Goal: Task Accomplishment & Management: Use online tool/utility

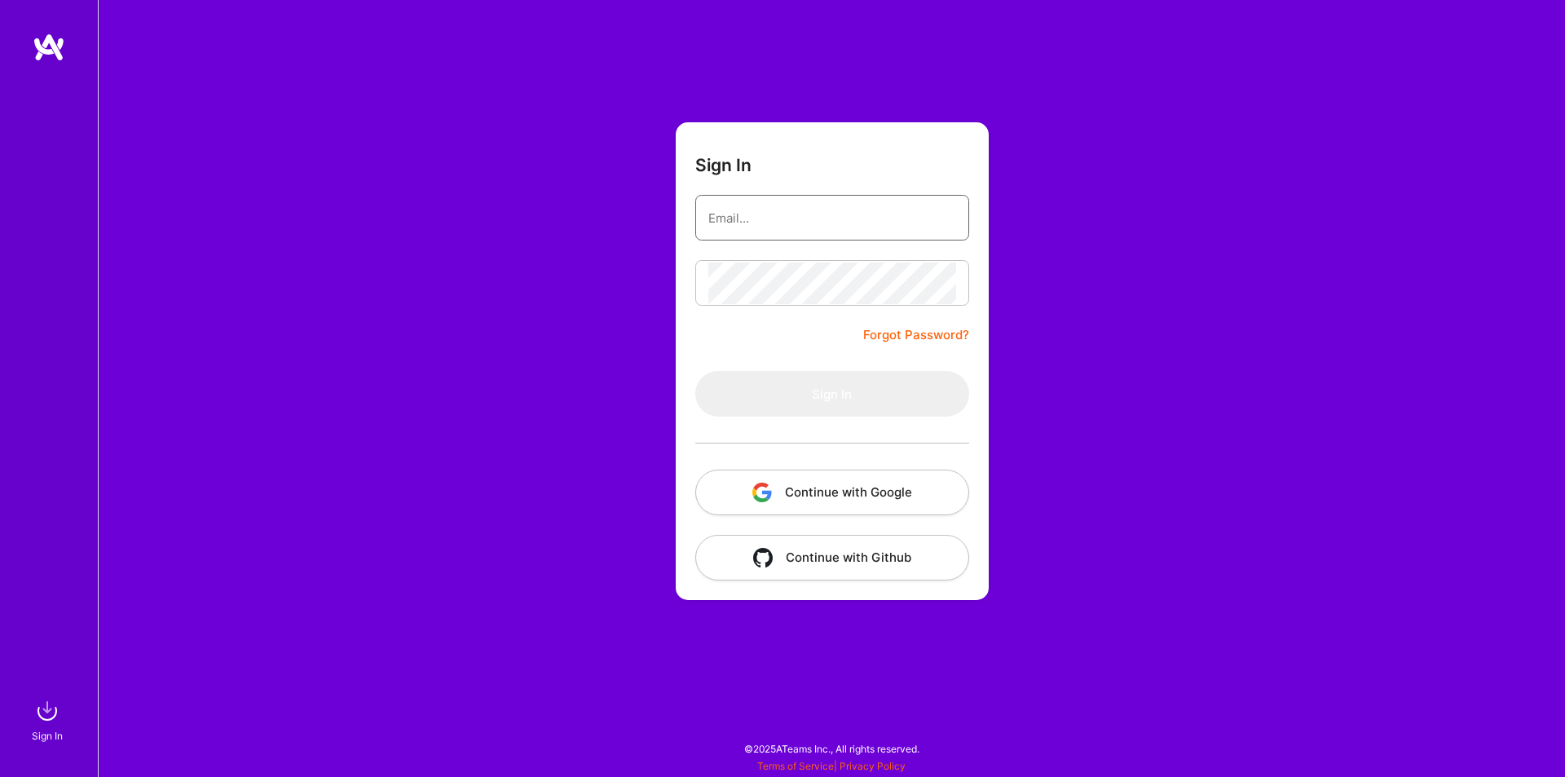
click at [793, 223] on input "email" at bounding box center [832, 218] width 248 height 42
type input "vijaythummalaauto@gmail.com"
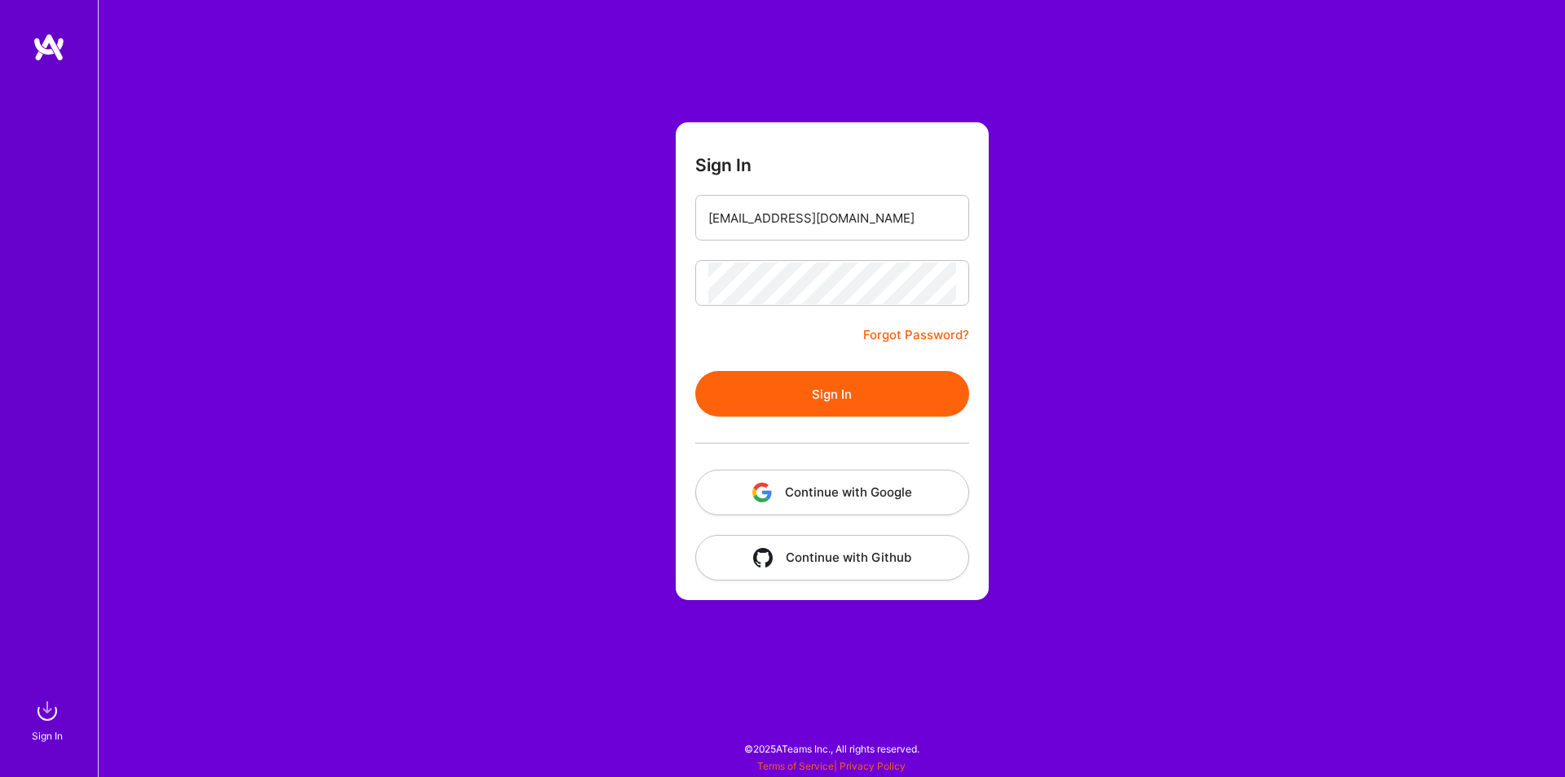
click at [809, 398] on button "Sign In" at bounding box center [832, 394] width 274 height 46
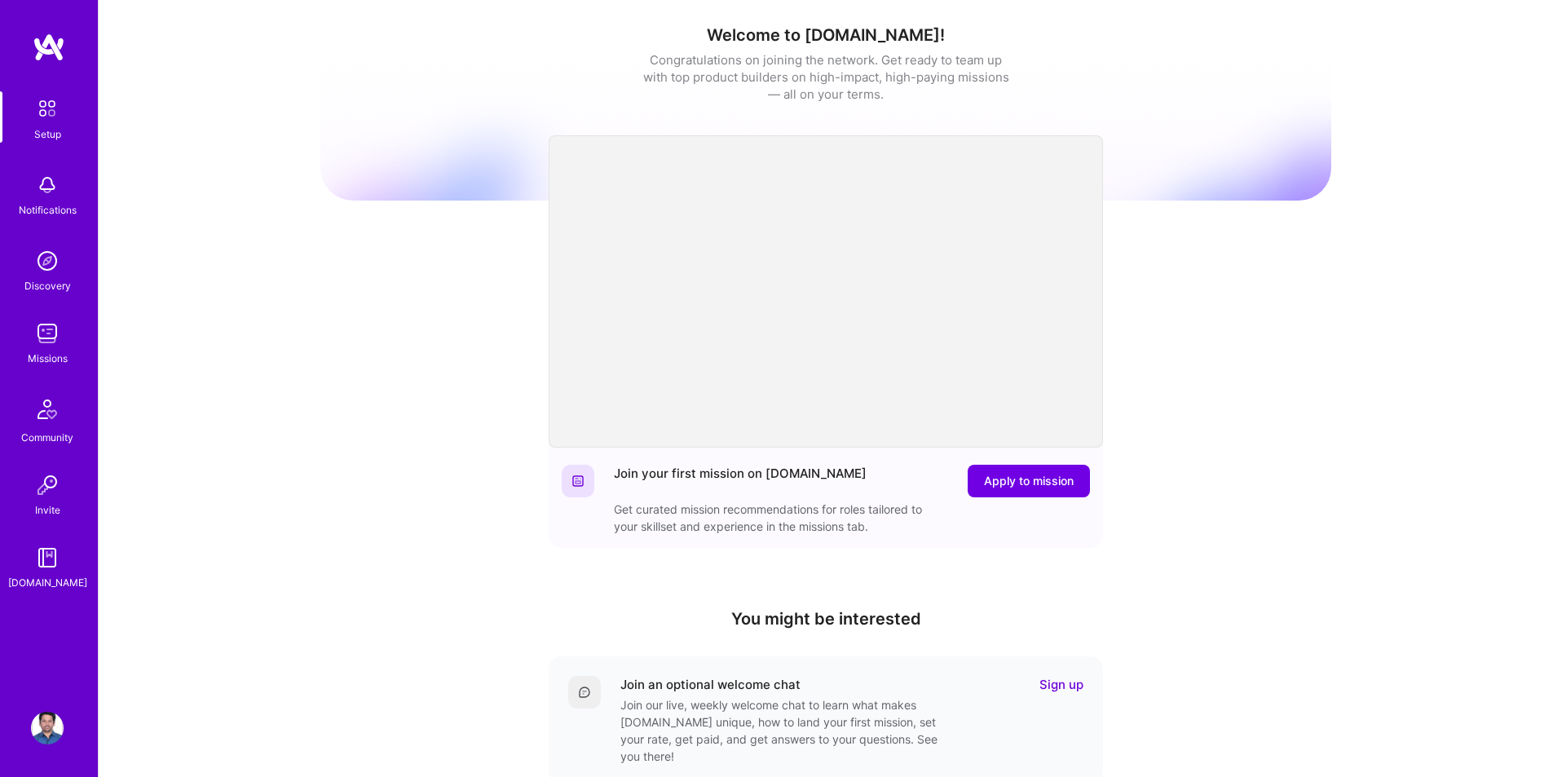
click at [46, 355] on div "Missions" at bounding box center [48, 358] width 40 height 17
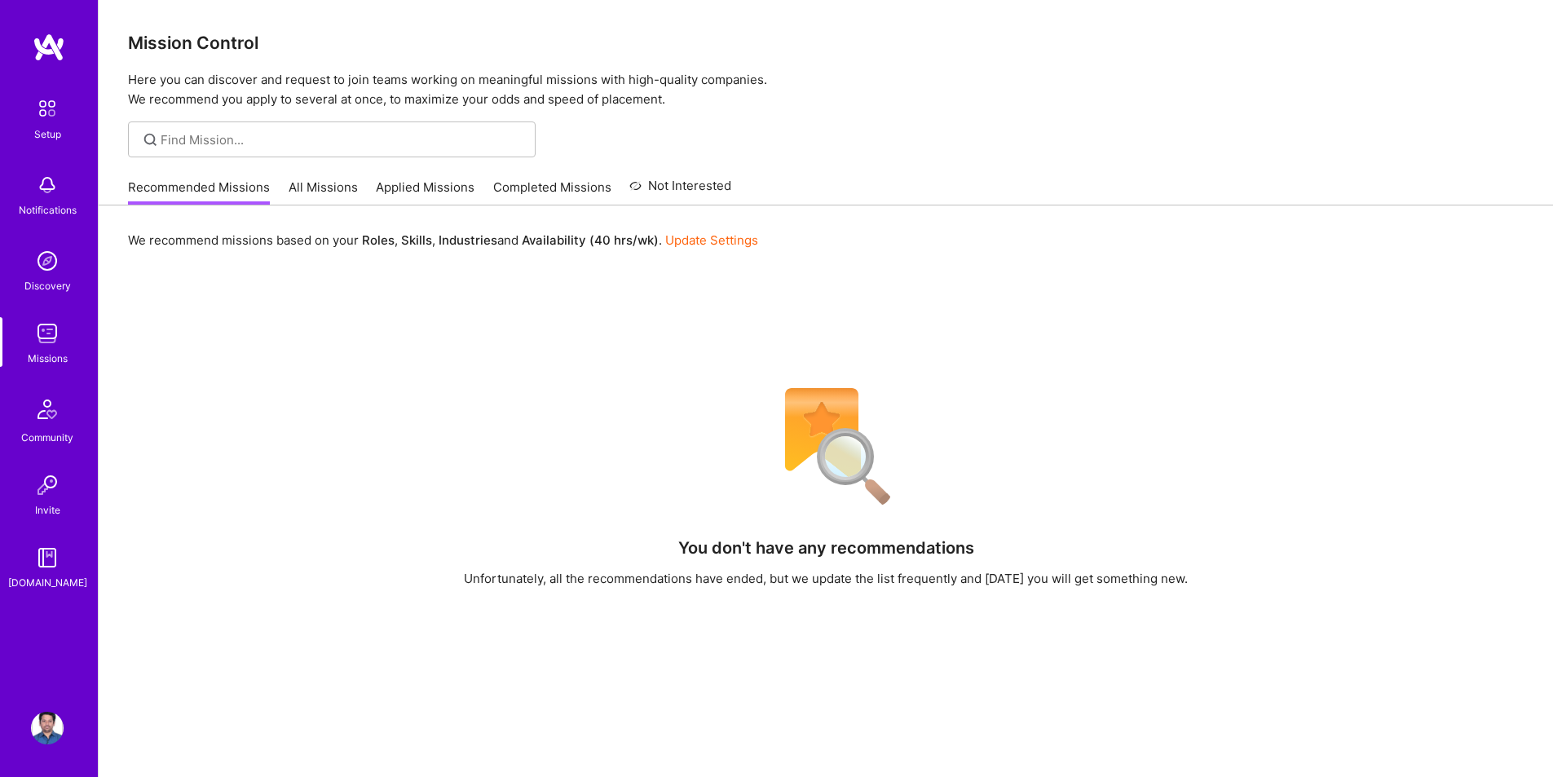
click at [330, 194] on link "All Missions" at bounding box center [323, 191] width 69 height 27
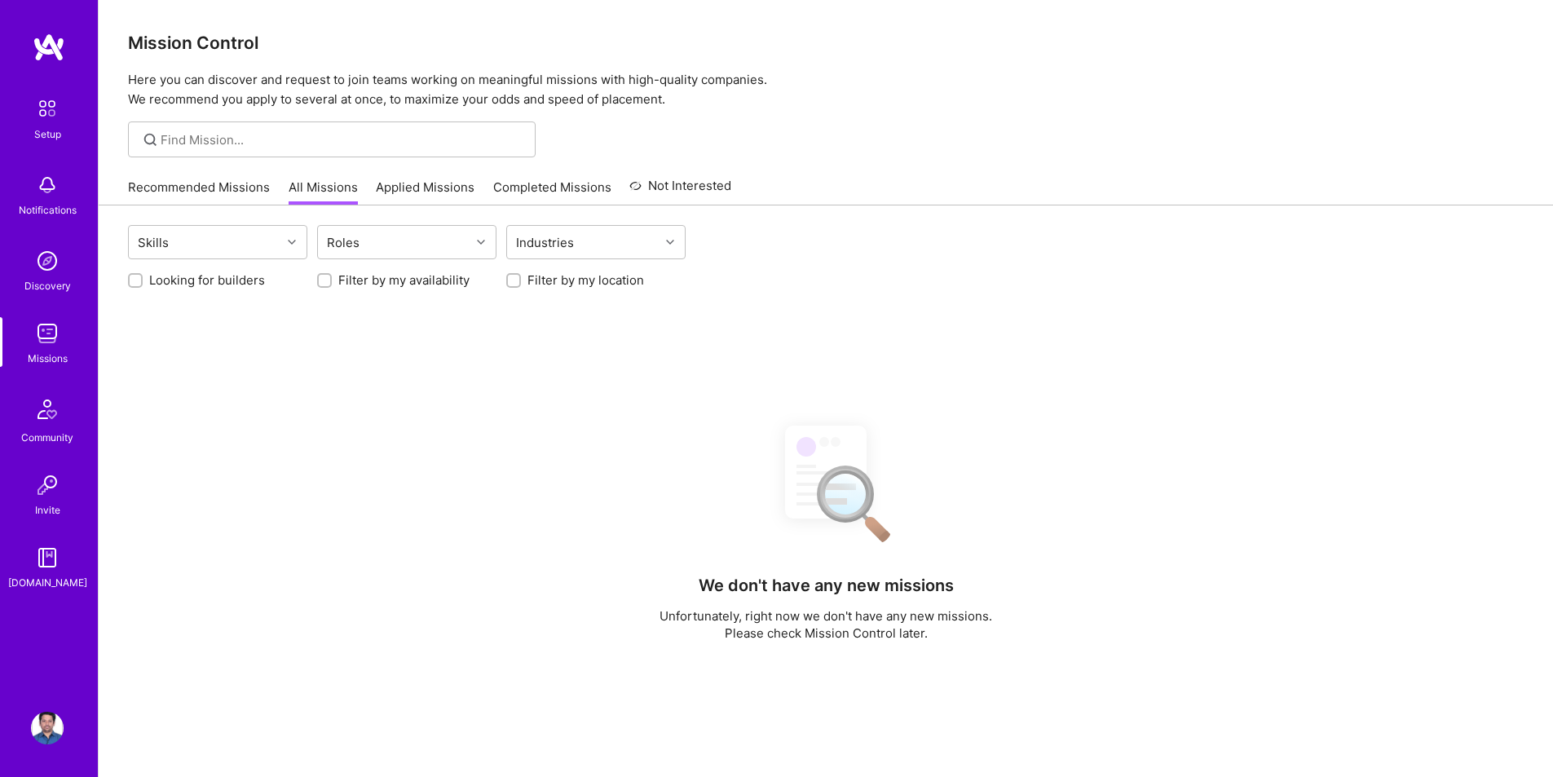
click at [445, 183] on link "Applied Missions" at bounding box center [425, 191] width 99 height 27
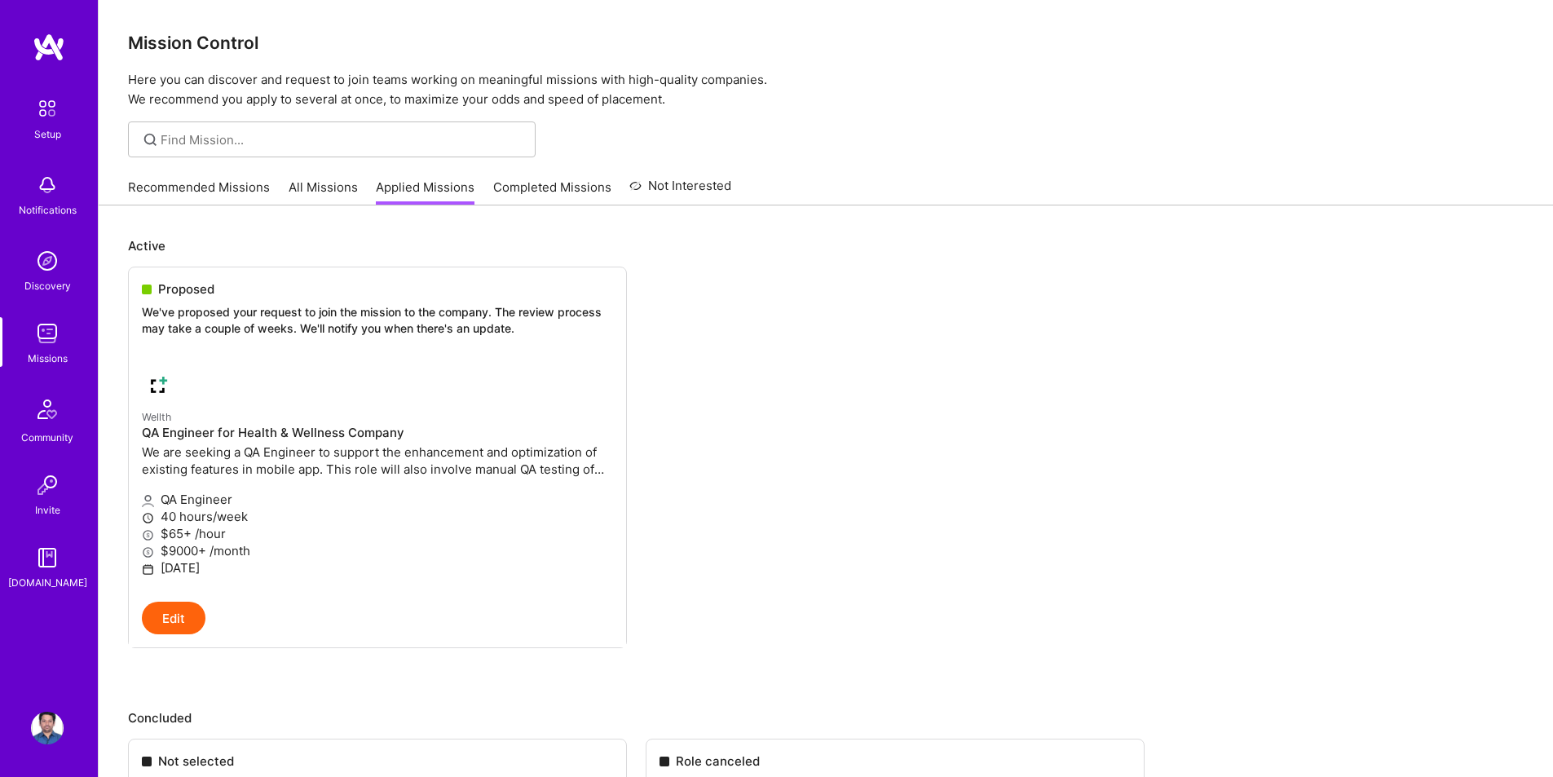
click at [528, 188] on link "Completed Missions" at bounding box center [552, 191] width 118 height 27
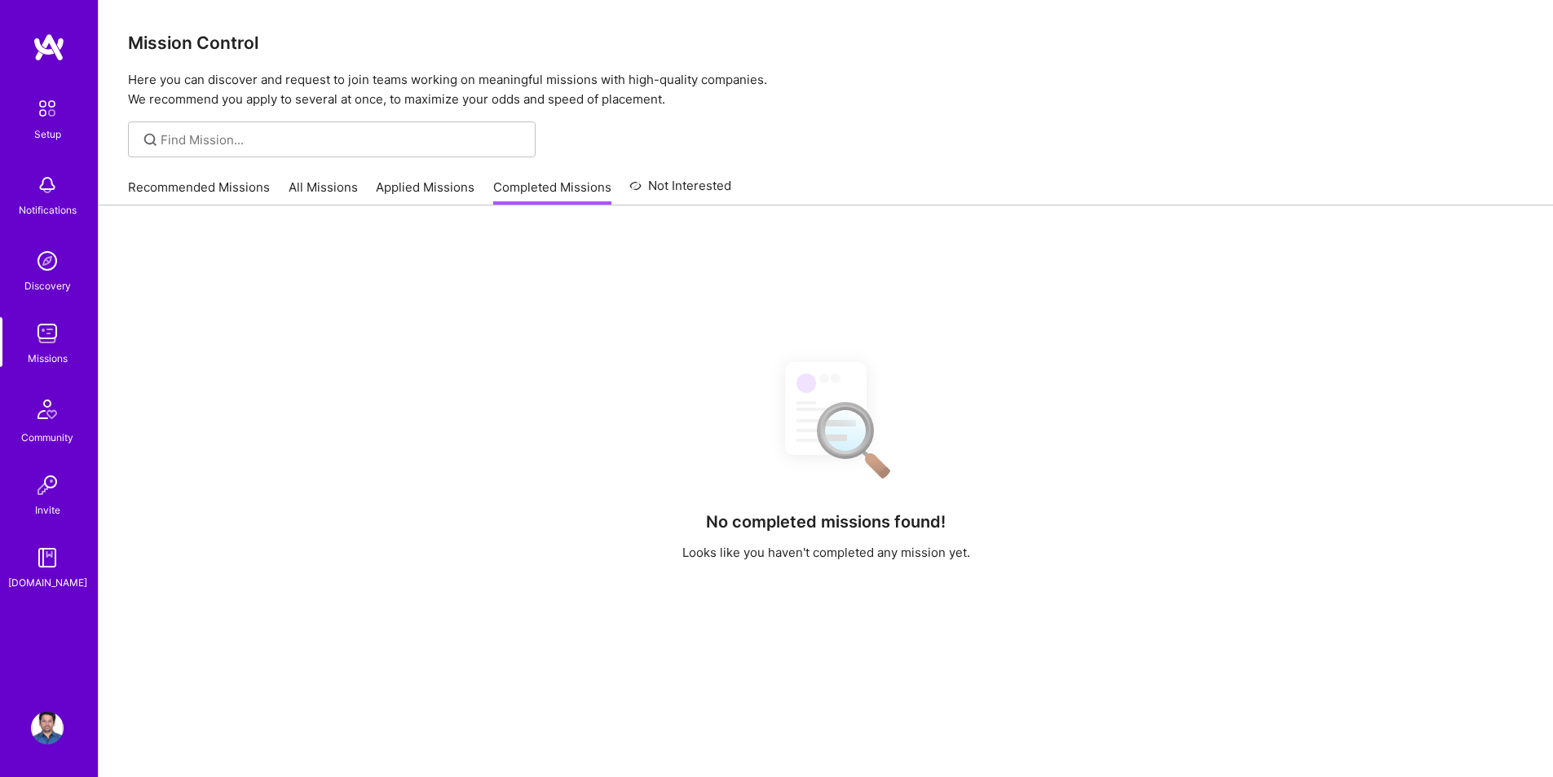
click at [417, 187] on link "Applied Missions" at bounding box center [425, 191] width 99 height 27
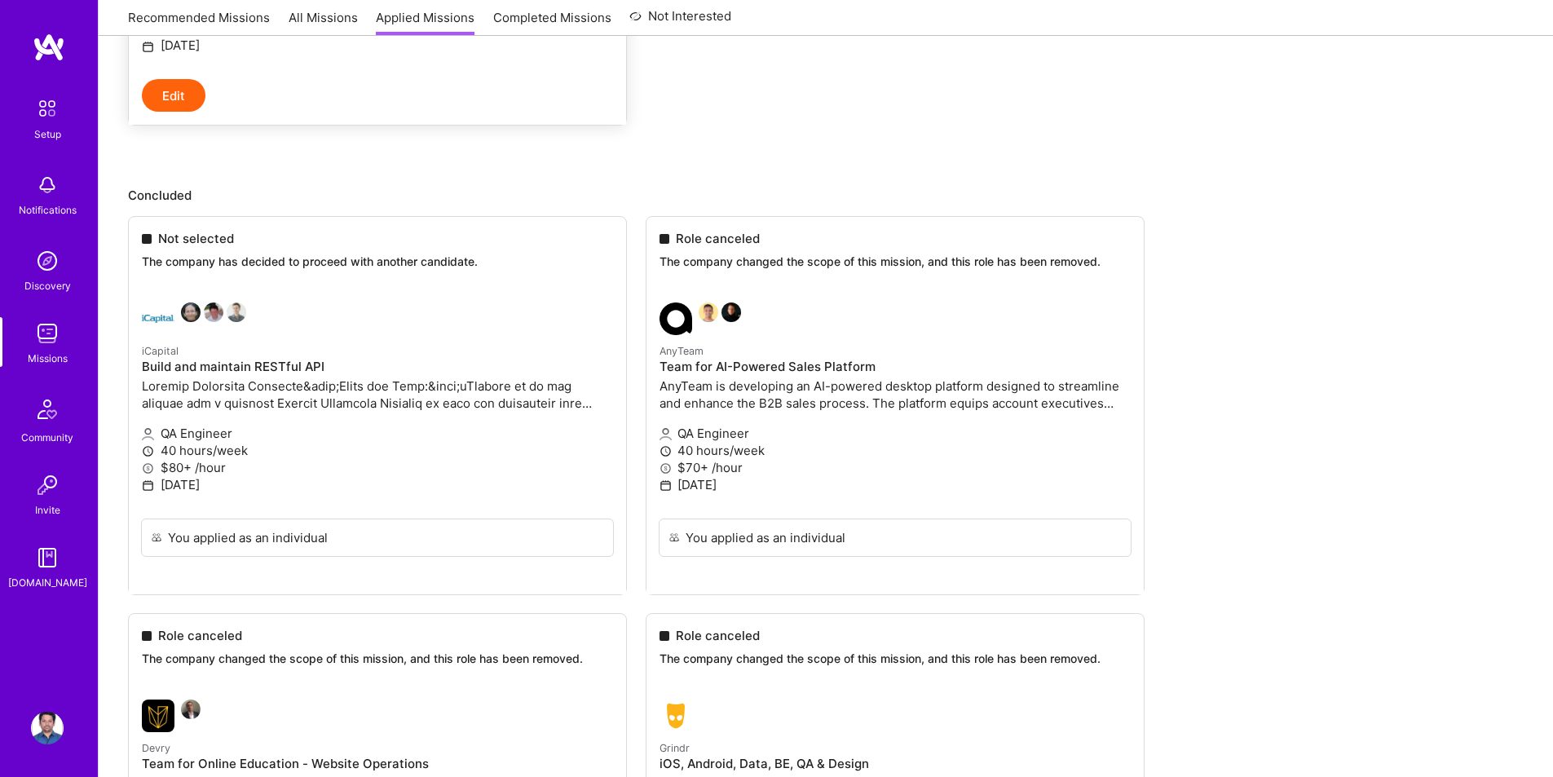
scroll to position [411, 0]
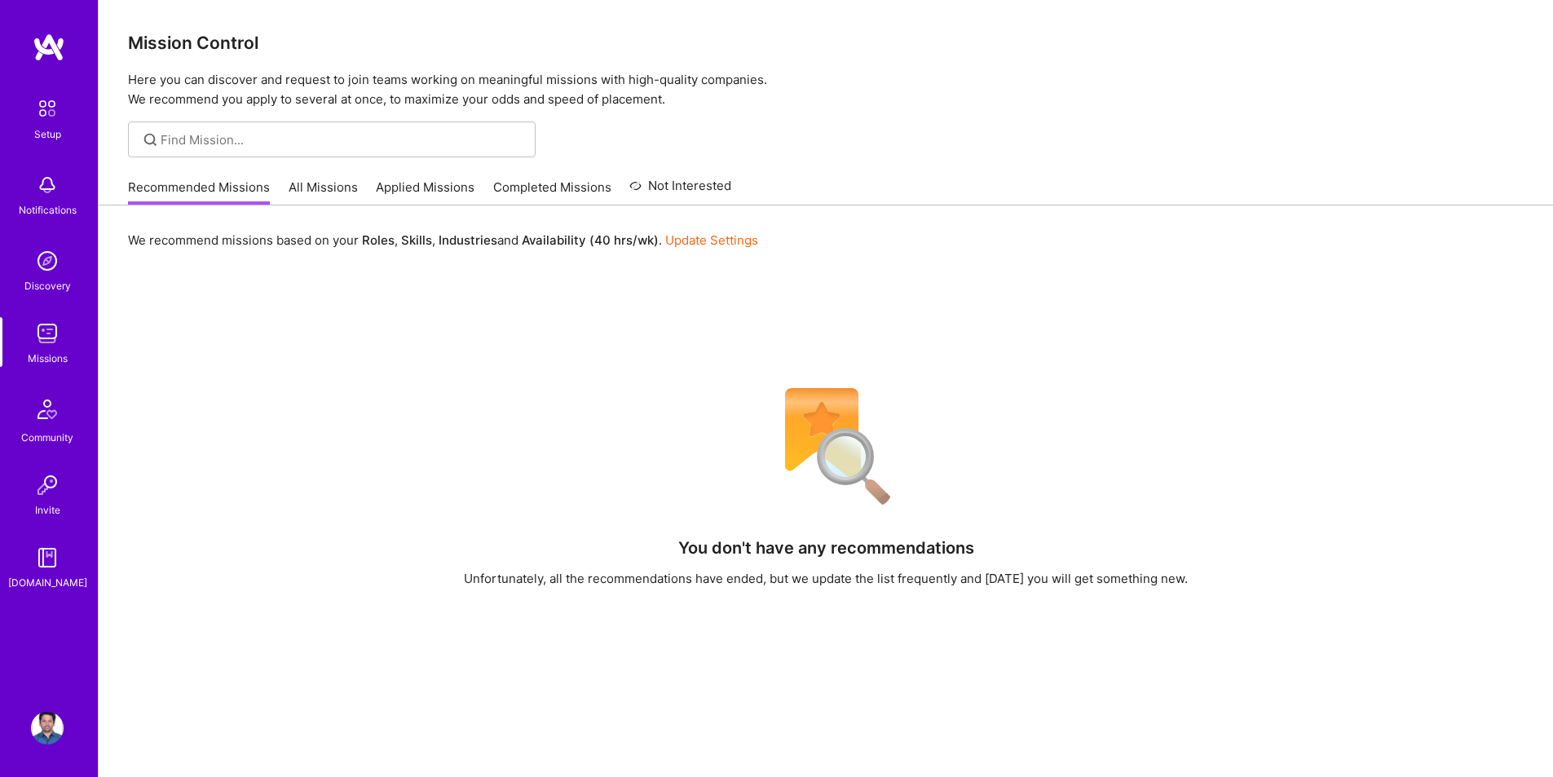
click at [323, 183] on link "All Missions" at bounding box center [323, 191] width 69 height 27
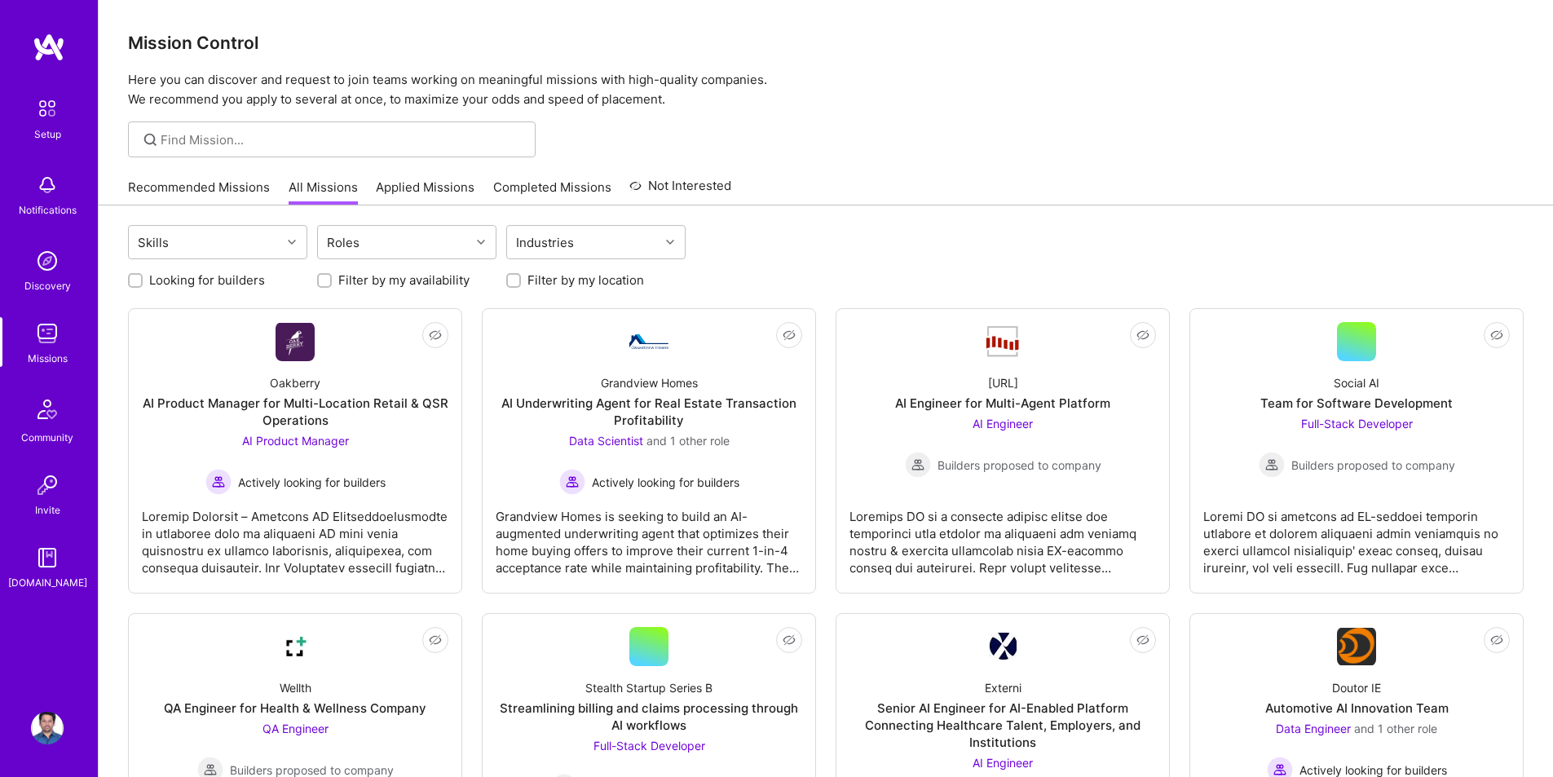
click at [438, 186] on link "Applied Missions" at bounding box center [425, 191] width 99 height 27
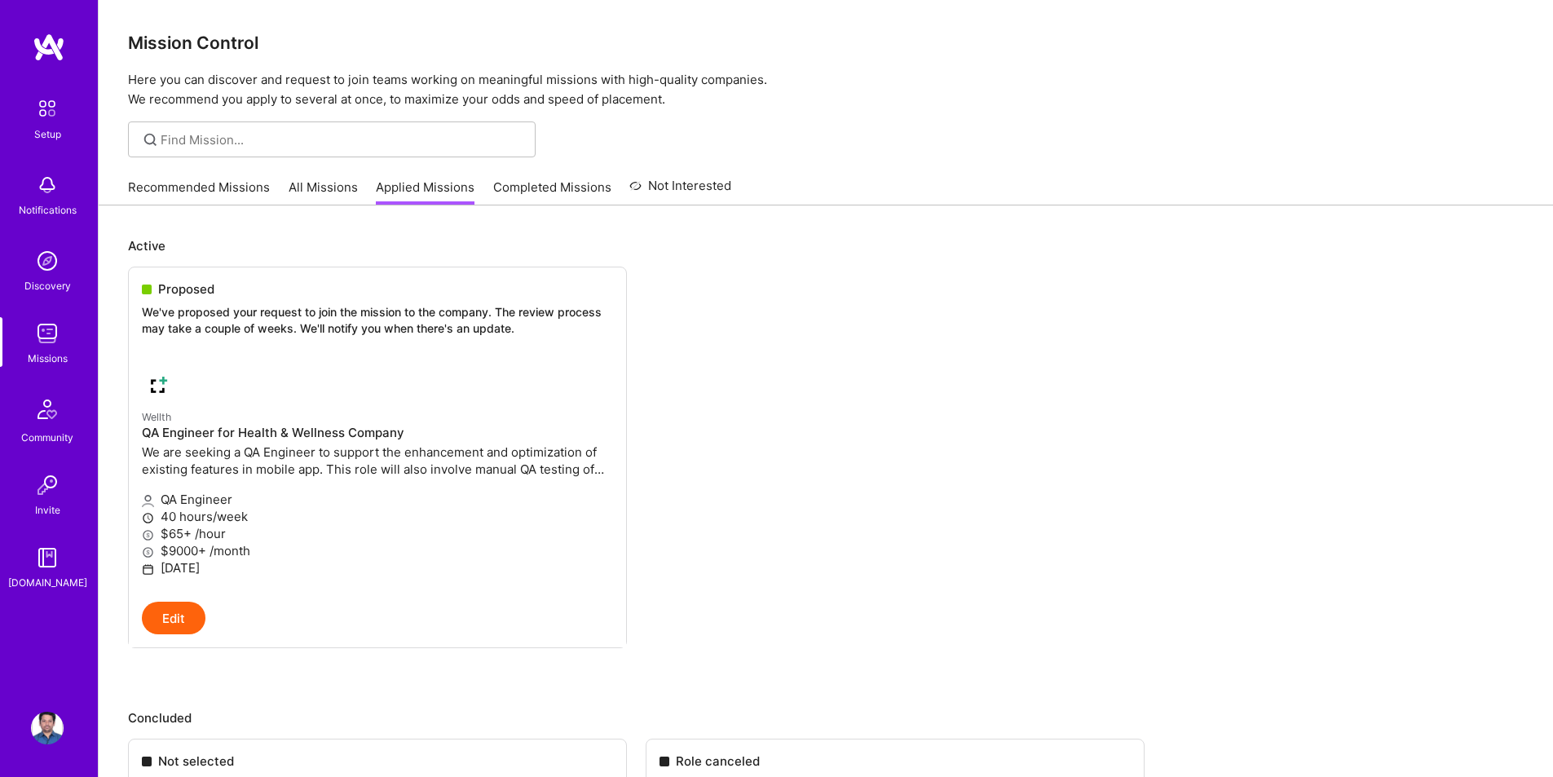
click at [558, 179] on link "Completed Missions" at bounding box center [552, 191] width 118 height 27
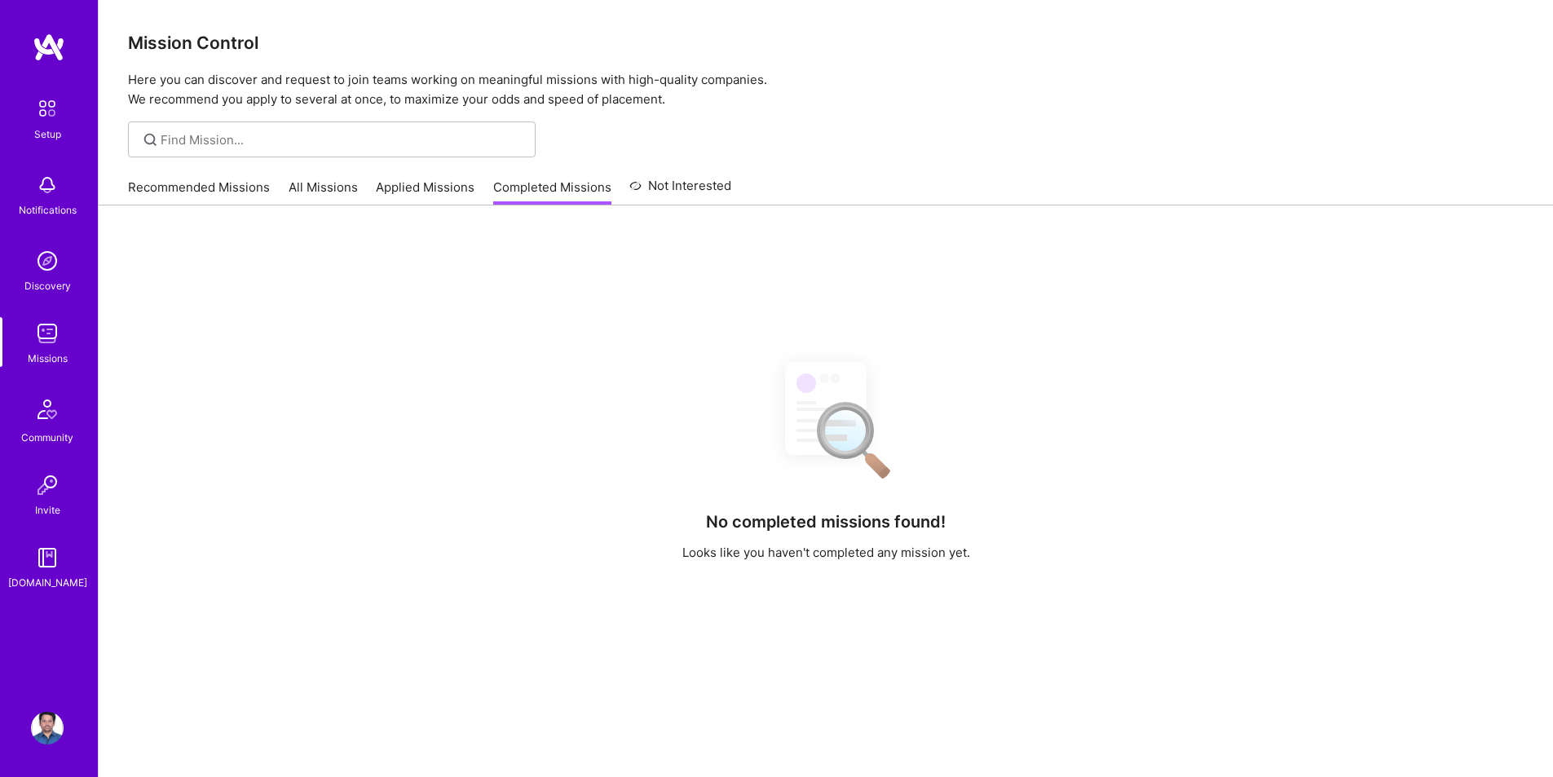
click at [409, 190] on link "Applied Missions" at bounding box center [425, 191] width 99 height 27
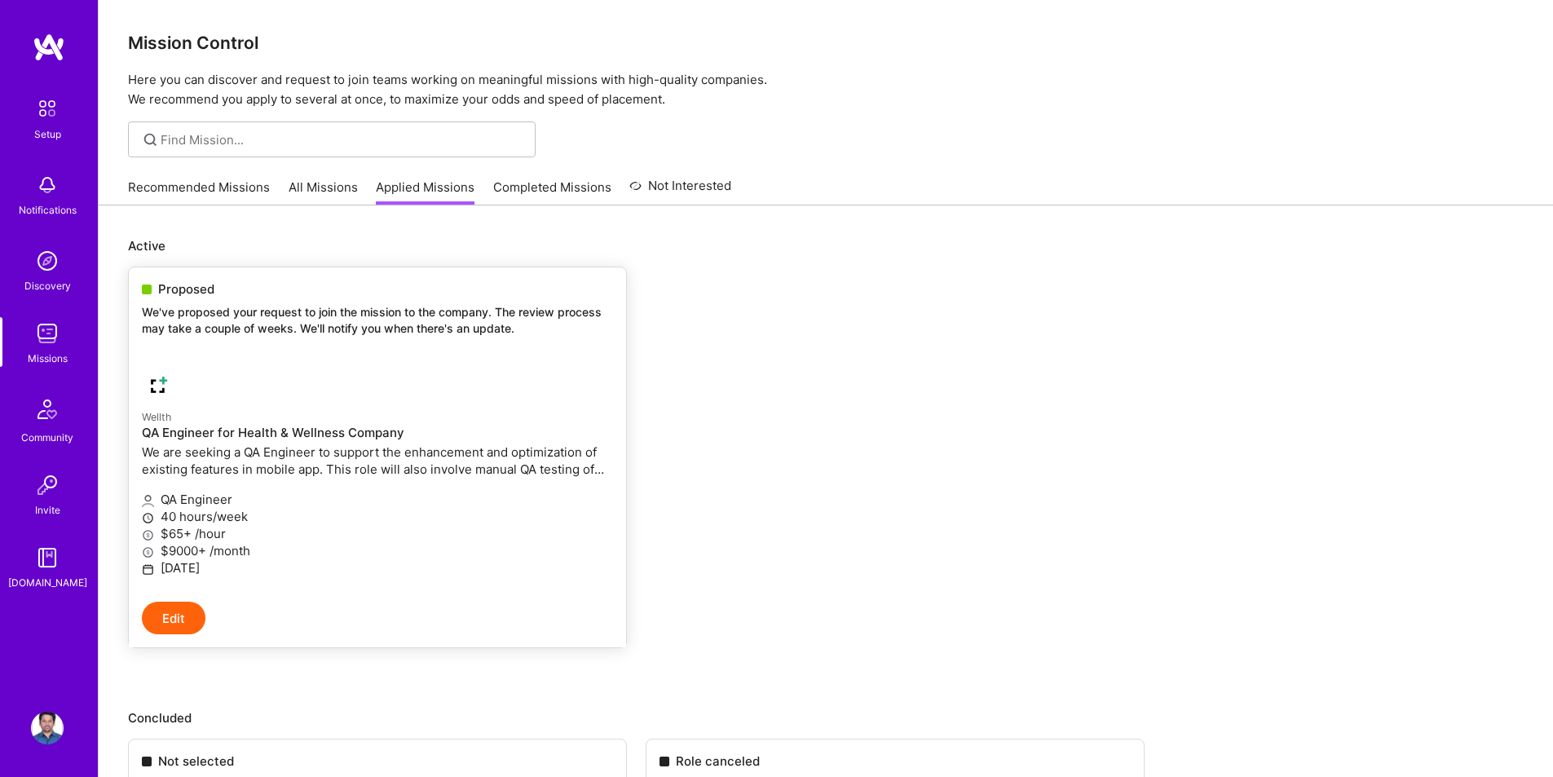
click at [200, 280] on span "Proposed" at bounding box center [186, 288] width 56 height 17
